Goal: Book appointment/travel/reservation

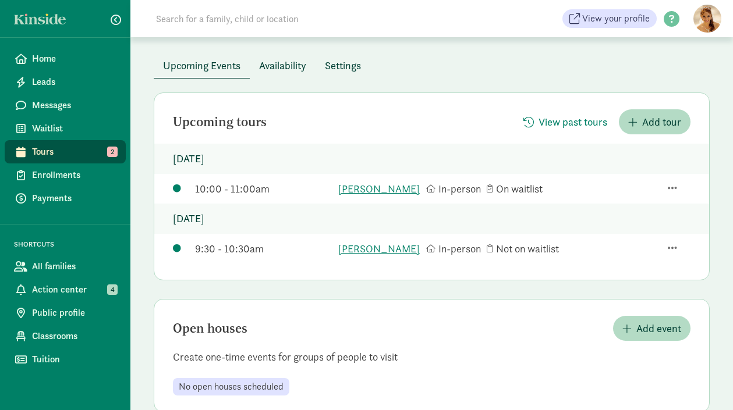
scroll to position [47, 0]
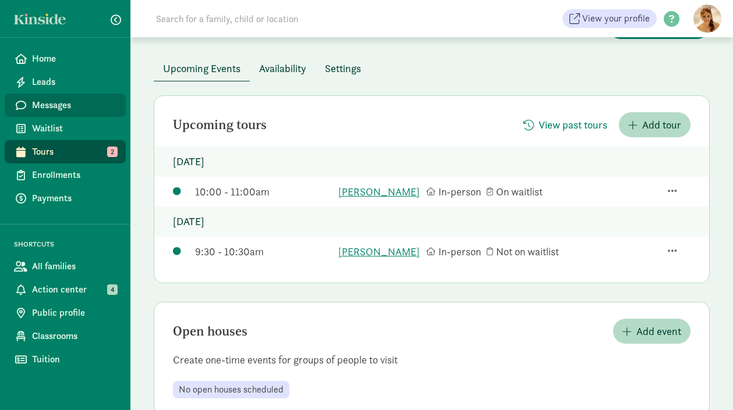
click at [79, 98] on span "Messages" at bounding box center [74, 105] width 84 height 14
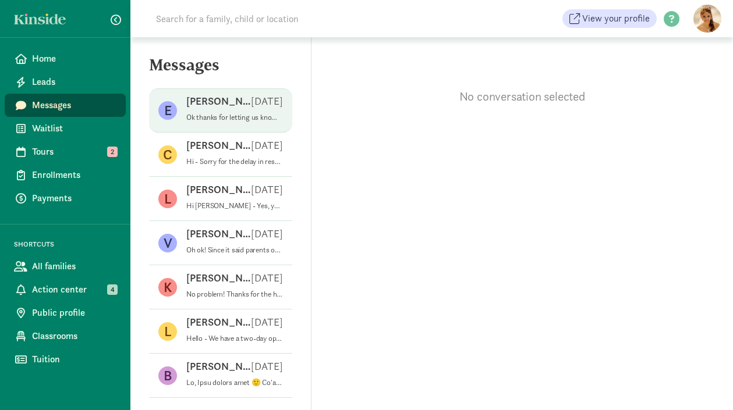
click at [239, 102] on div "Emily K Aug 12" at bounding box center [234, 103] width 97 height 19
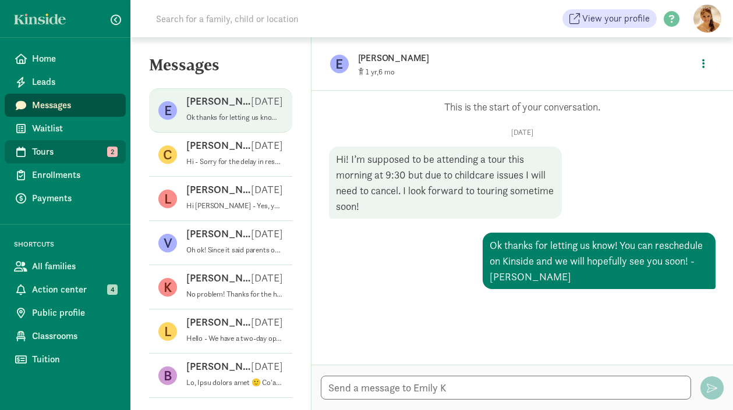
click at [94, 154] on span "Tours" at bounding box center [74, 152] width 84 height 14
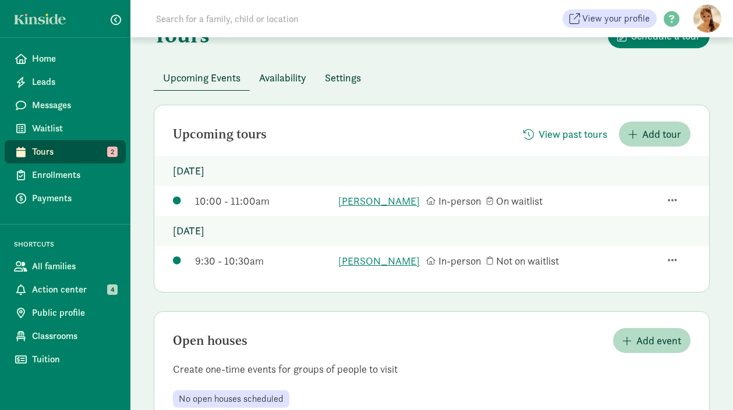
scroll to position [37, 0]
click at [291, 81] on span "Availability" at bounding box center [282, 78] width 47 height 16
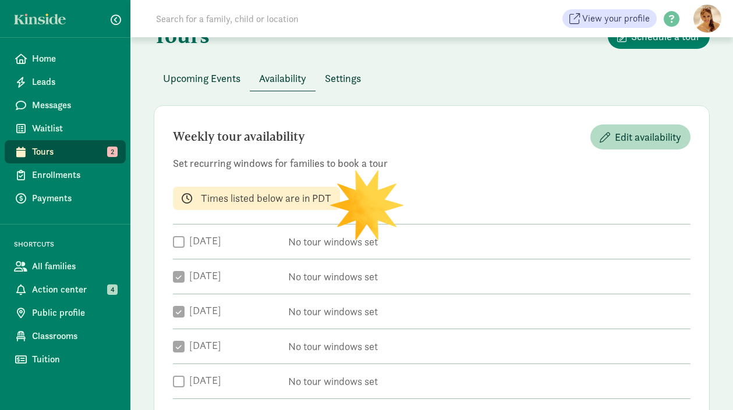
checkbox input "true"
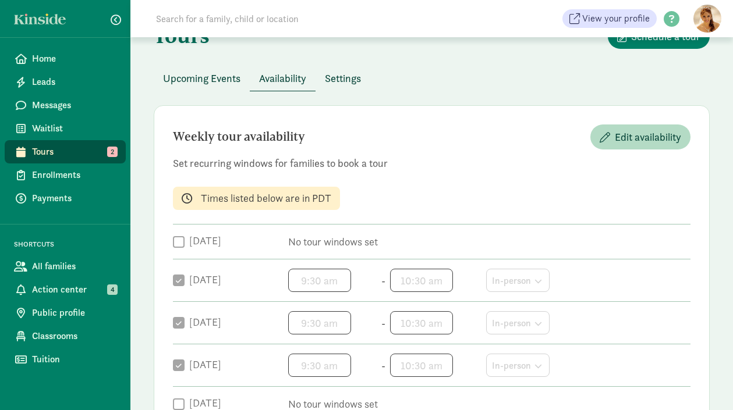
click at [442, 61] on div "Tours Schedule a tour" at bounding box center [432, 45] width 556 height 42
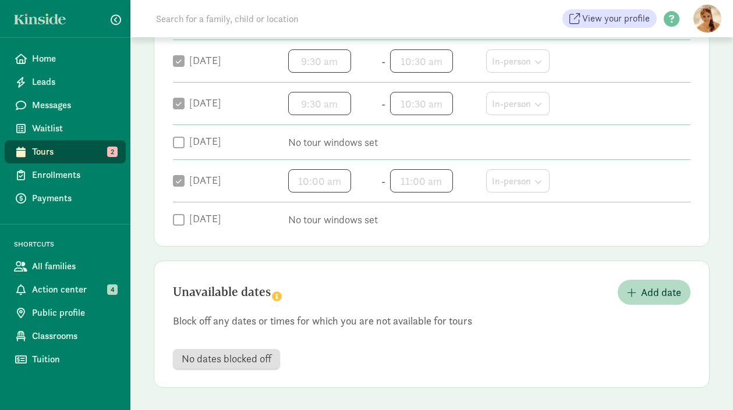
scroll to position [300, 0]
click at [648, 287] on span "Add date" at bounding box center [661, 291] width 40 height 16
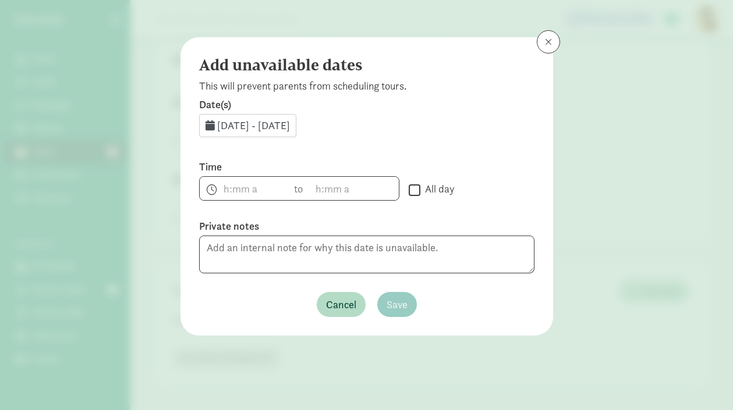
click at [290, 119] on span "[DATE] - [DATE]" at bounding box center [253, 125] width 73 height 13
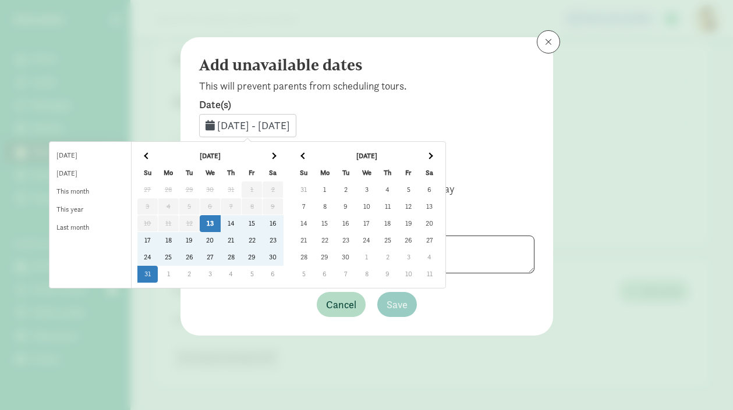
click at [283, 240] on td "23" at bounding box center [272, 240] width 21 height 17
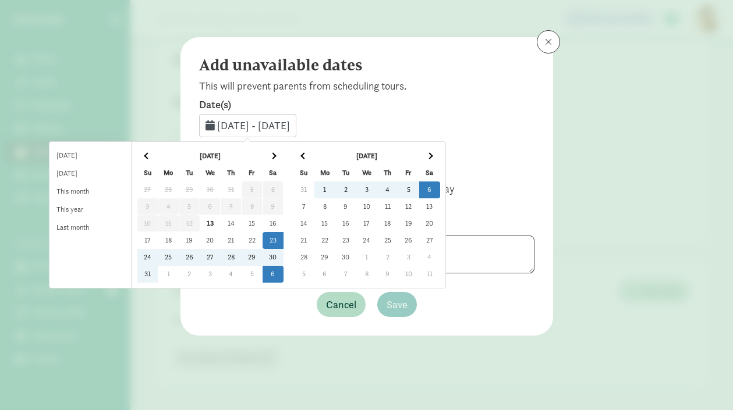
click at [283, 276] on td "6" at bounding box center [272, 274] width 21 height 17
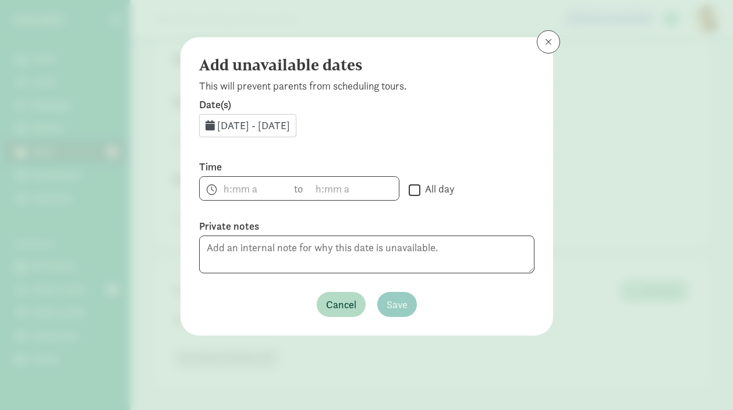
click at [416, 190] on input "All day" at bounding box center [414, 190] width 12 height 16
checkbox input "true"
click at [396, 305] on span "Save" at bounding box center [396, 305] width 21 height 16
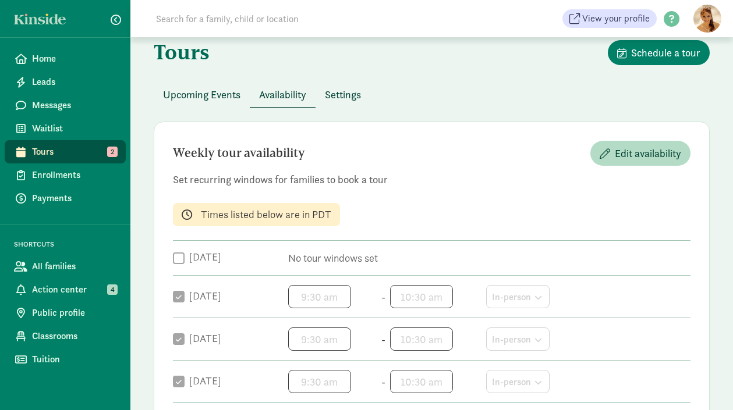
scroll to position [0, 0]
